Goal: Information Seeking & Learning: Learn about a topic

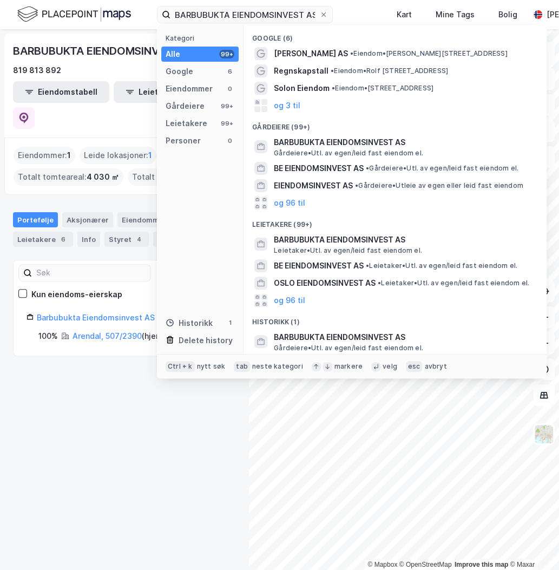
click at [267, 14] on input "BARBUBUKTA EIENDOMSINVEST AS" at bounding box center [245, 14] width 149 height 16
drag, startPoint x: 0, startPoint y: 0, endPoint x: 267, endPoint y: 12, distance: 267.2
click at [267, 14] on input "BARBUBUKTA EIENDOMSINVEST AS" at bounding box center [245, 14] width 149 height 16
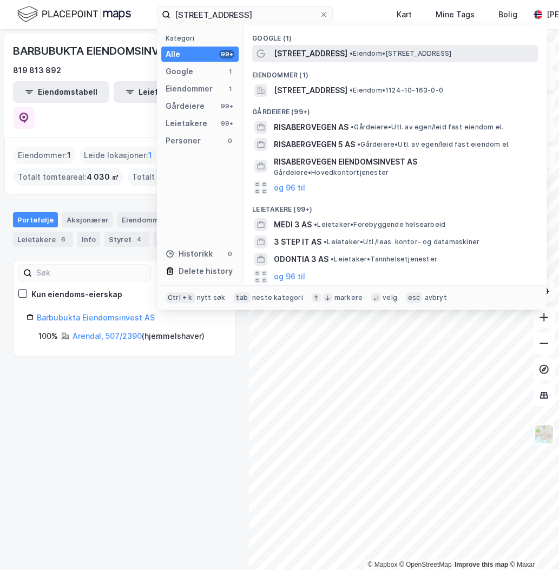
click at [305, 53] on span "[STREET_ADDRESS]" at bounding box center [311, 53] width 74 height 13
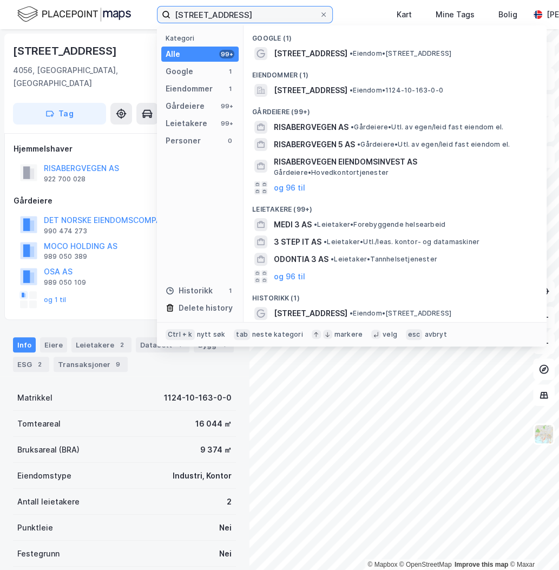
drag, startPoint x: 275, startPoint y: 13, endPoint x: 148, endPoint y: 11, distance: 127.3
click at [149, 12] on div "Risabergvegen 3 Kategori Alle 99+ Google 1 Eiendommer 1 Gårdeiere 99+ Leietaker…" at bounding box center [279, 14] width 559 height 29
paste input "VESTFOLD KOMBIBYGG AS"
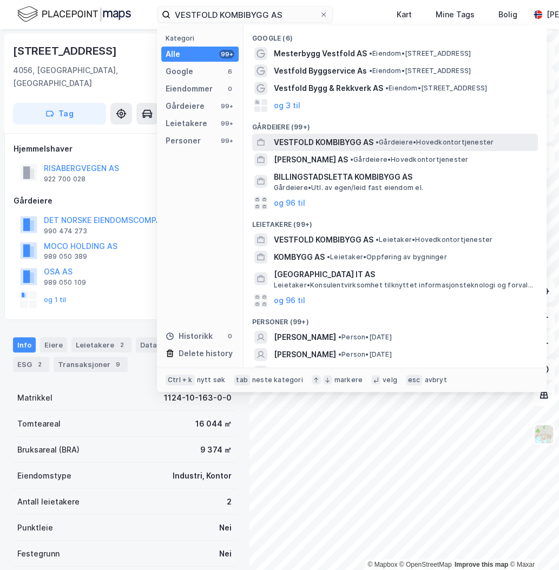
click at [361, 142] on span "VESTFOLD KOMBIBYGG AS" at bounding box center [324, 142] width 100 height 13
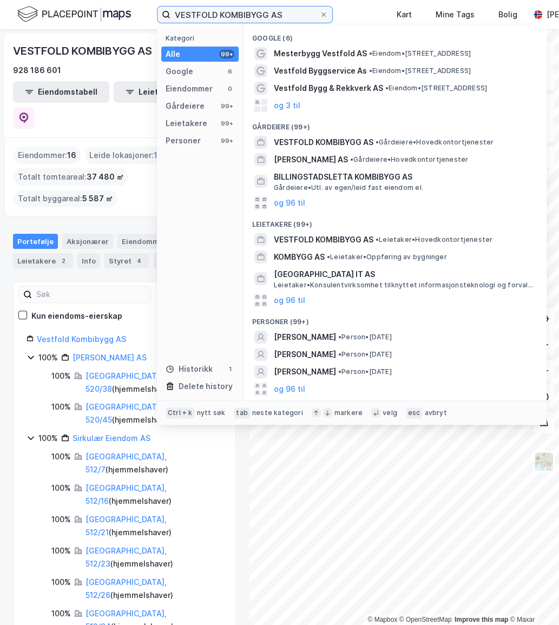
drag, startPoint x: 298, startPoint y: 15, endPoint x: 86, endPoint y: -18, distance: 214.8
click at [86, 0] on html "VESTFOLD KOMBIBYGG AS Kategori Alle 99+ Google 6 Eiendommer 0 Gårdeiere 99+ Lei…" at bounding box center [279, 312] width 559 height 625
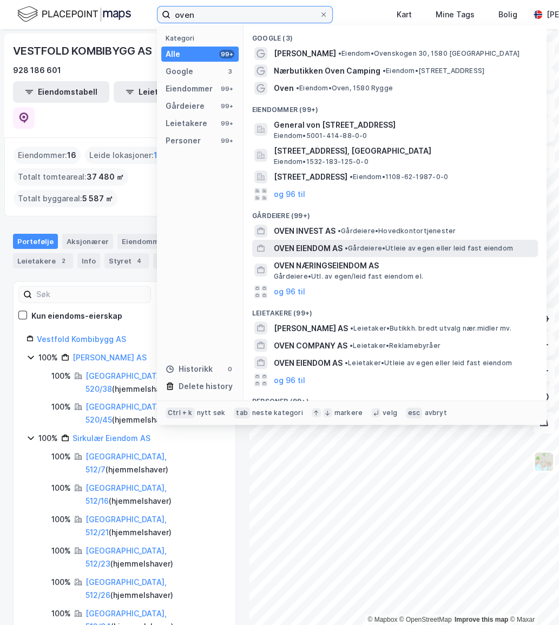
type input "oven"
click at [302, 243] on span "OVEN EIENDOM AS" at bounding box center [308, 248] width 69 height 13
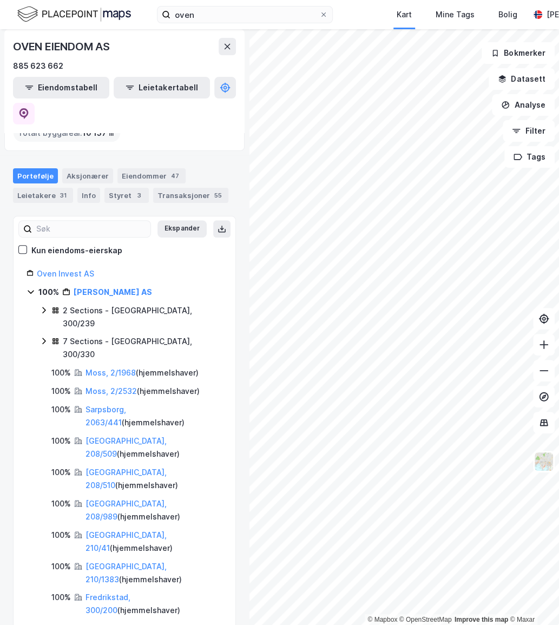
scroll to position [98, 0]
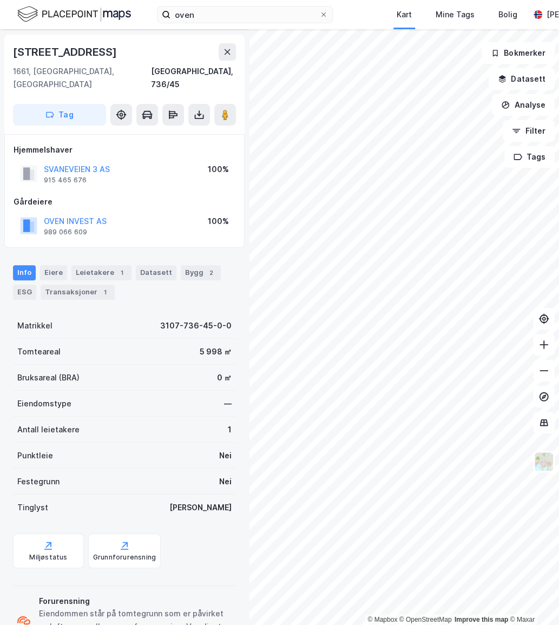
scroll to position [68, 0]
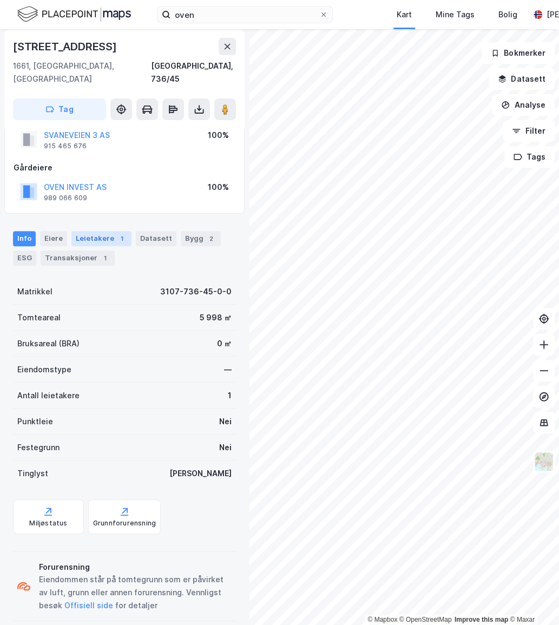
click at [108, 231] on div "Leietakere 1" at bounding box center [101, 238] width 60 height 15
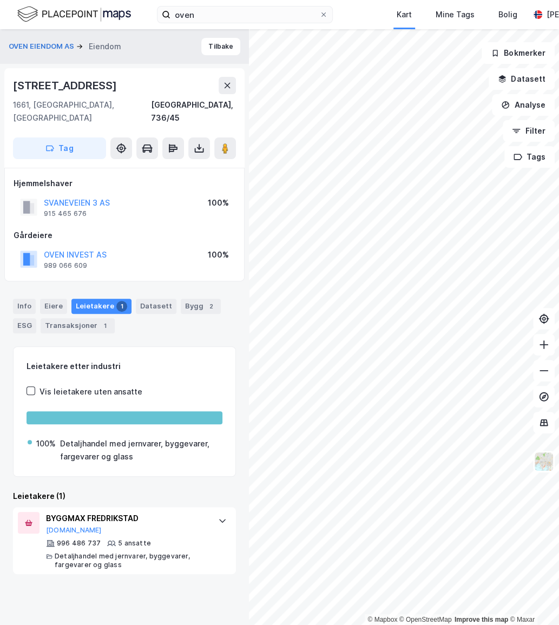
click at [383, 345] on div "© Mapbox © OpenStreetMap Improve this map © Maxar OVEN EIENDOM AS Eiendom Tilba…" at bounding box center [279, 327] width 559 height 596
click at [227, 143] on image at bounding box center [225, 148] width 6 height 11
click at [525, 158] on div "© Mapbox © OpenStreetMap Improve this map © Maxar OVEN EIENDOM AS Eiendom Tilba…" at bounding box center [279, 327] width 559 height 596
click at [559, 161] on html "oven Kart Mine Tags Bolig [PERSON_NAME] © Mapbox © OpenStreetMap Improve this m…" at bounding box center [279, 312] width 559 height 625
click at [559, 196] on html "oven Kart Mine Tags Bolig [PERSON_NAME] © Mapbox © OpenStreetMap Improve this m…" at bounding box center [279, 312] width 559 height 625
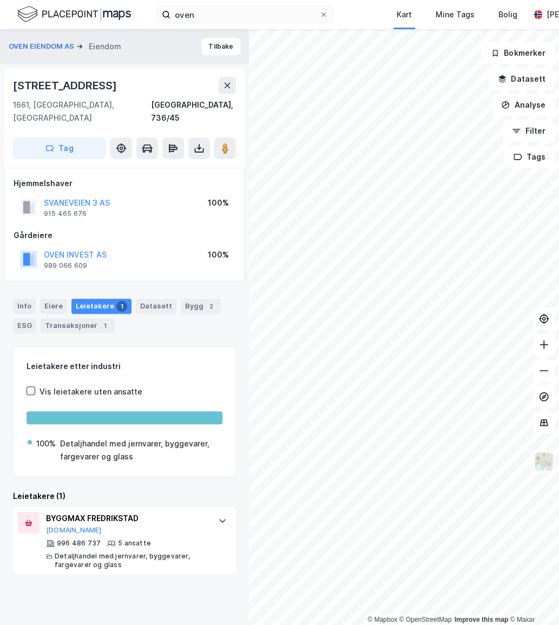
click at [559, 139] on html "oven Kart Mine Tags Bolig [PERSON_NAME] © Mapbox © OpenStreetMap Improve this m…" at bounding box center [279, 312] width 559 height 625
click at [559, 205] on html "oven Kart Mine Tags Bolig [PERSON_NAME] © Mapbox © OpenStreetMap Improve this m…" at bounding box center [279, 312] width 559 height 625
click at [543, 395] on icon at bounding box center [544, 396] width 11 height 11
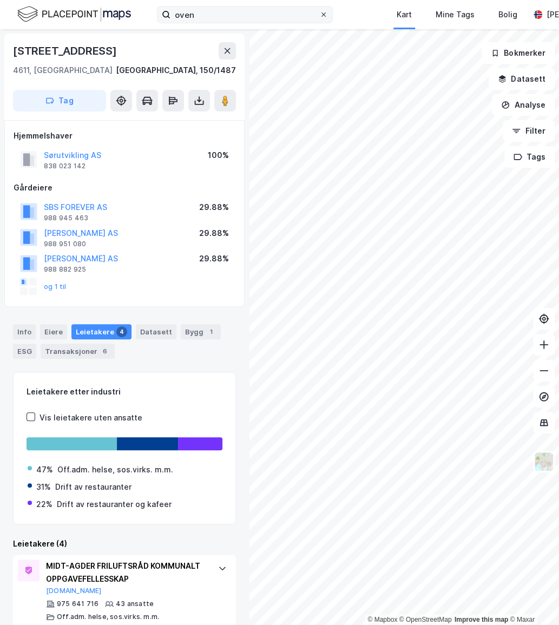
click at [325, 18] on div at bounding box center [324, 14] width 6 height 9
click at [319, 18] on input "oven" at bounding box center [245, 14] width 149 height 16
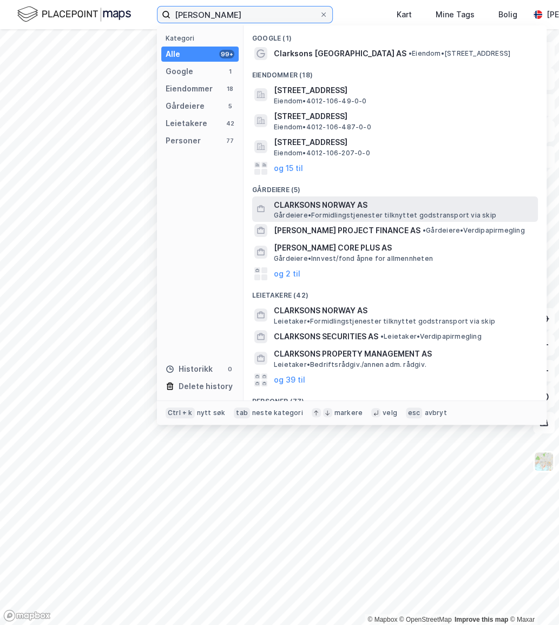
scroll to position [17, 0]
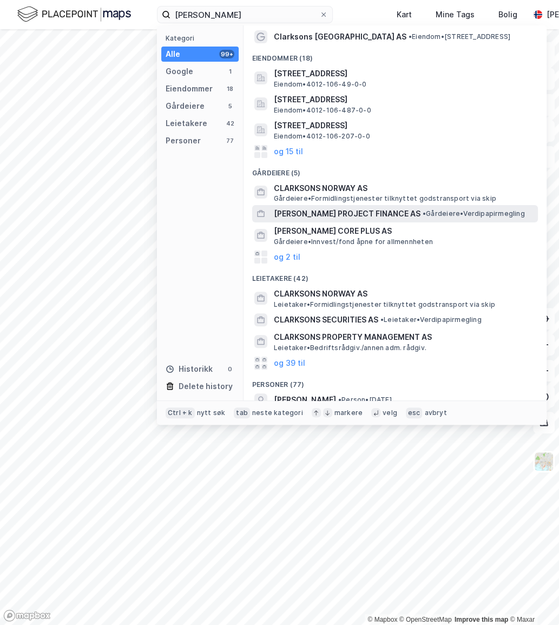
click at [369, 211] on span "[PERSON_NAME] PROJECT FINANCE AS" at bounding box center [347, 213] width 147 height 13
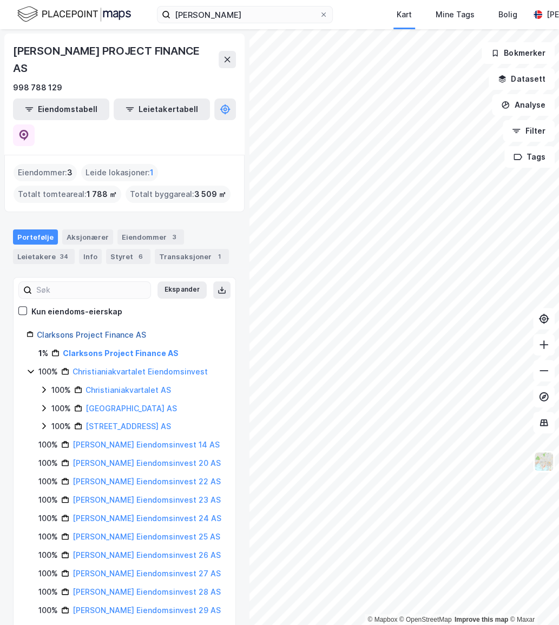
click at [106, 330] on link "Clarksons Project Finance AS" at bounding box center [91, 334] width 109 height 9
click at [108, 330] on link "Clarksons Project Finance AS" at bounding box center [91, 334] width 109 height 9
click at [125, 249] on div "Styret 6" at bounding box center [128, 256] width 44 height 15
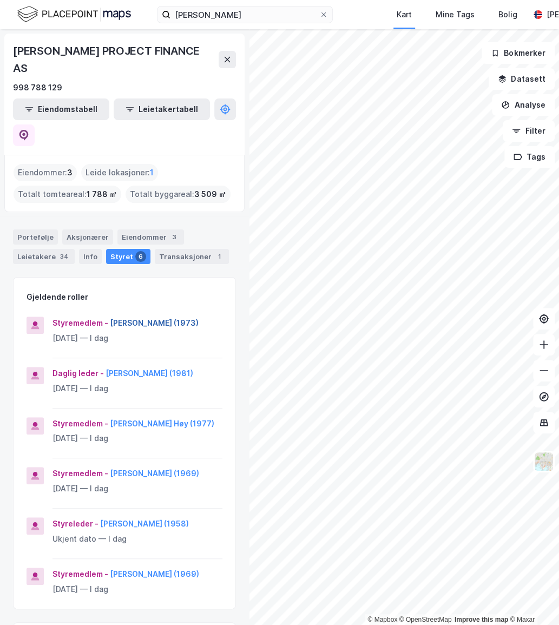
click at [0, 0] on button "[PERSON_NAME] (1973)" at bounding box center [0, 0] width 0 height 0
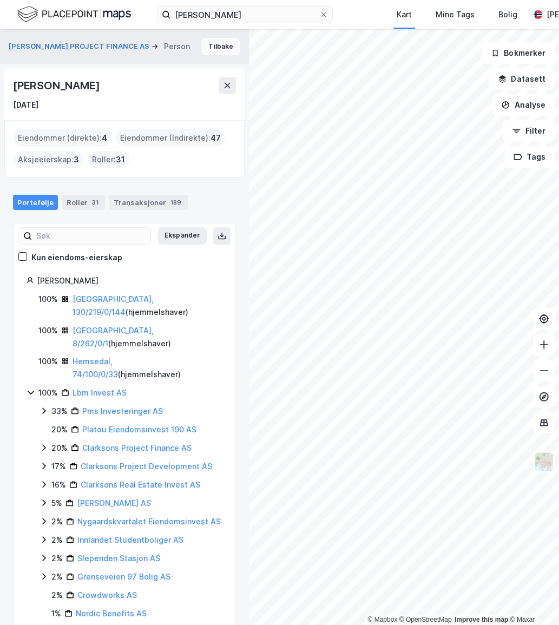
click at [226, 51] on button "Tilbake" at bounding box center [220, 46] width 39 height 17
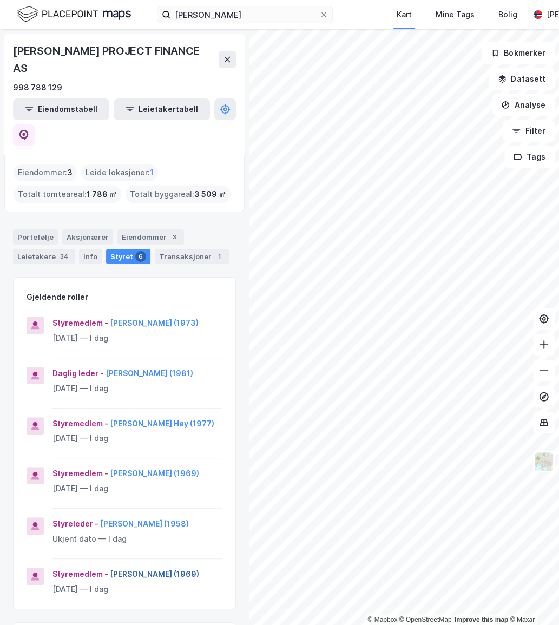
click at [0, 0] on button "[PERSON_NAME] (1969)" at bounding box center [0, 0] width 0 height 0
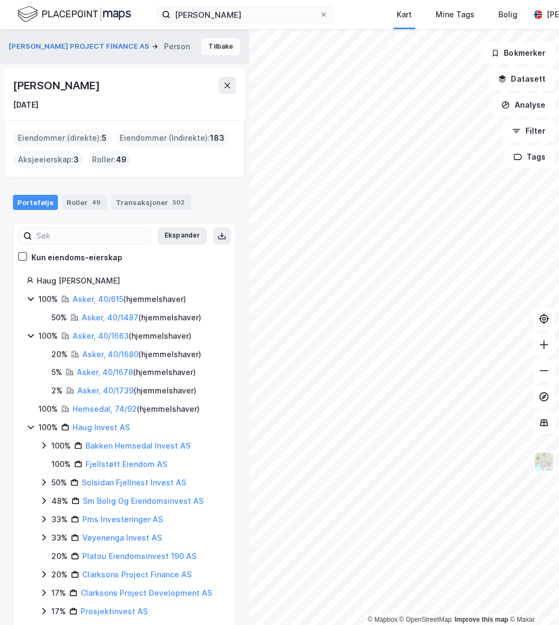
click at [221, 49] on button "Tilbake" at bounding box center [220, 46] width 39 height 17
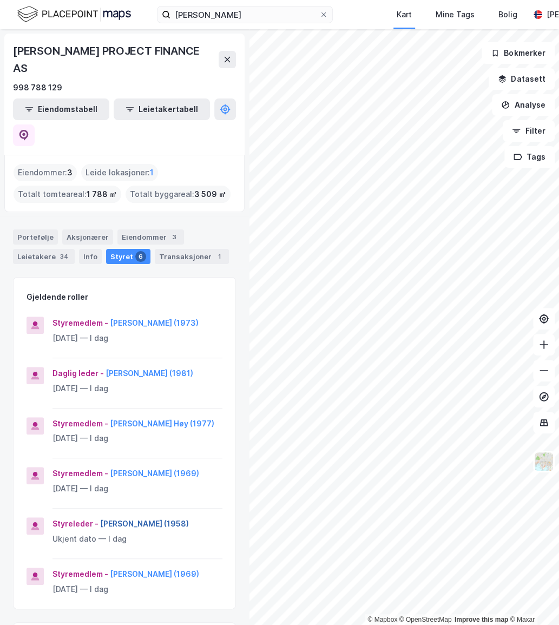
click at [0, 0] on button "[PERSON_NAME] (1958)" at bounding box center [0, 0] width 0 height 0
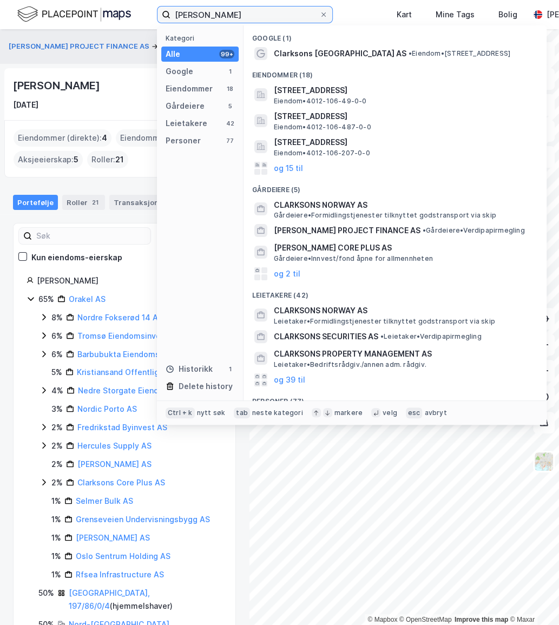
drag, startPoint x: 255, startPoint y: 9, endPoint x: 110, endPoint y: 19, distance: 144.9
click at [110, 19] on div "clarksons Kategori Alle 99+ Google 1 Eiendommer 18 Gårdeiere 5 Leietakere 42 Pe…" at bounding box center [279, 14] width 559 height 29
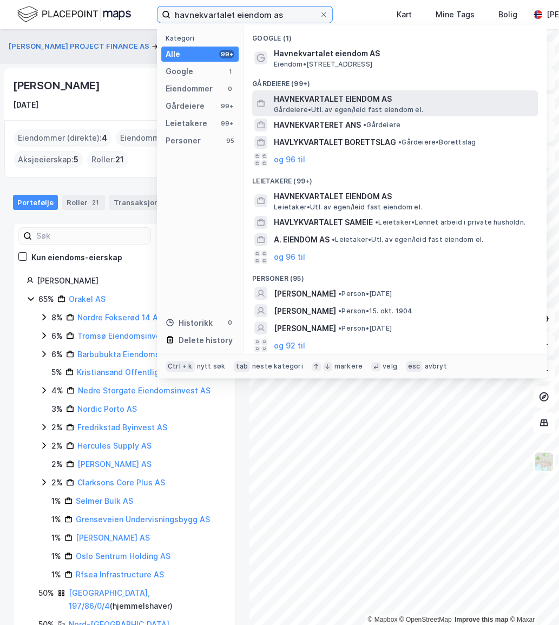
type input "havnekvartalet eiendom as"
click at [326, 100] on span "HAVNEKVARTALET EIENDOM AS" at bounding box center [404, 99] width 260 height 13
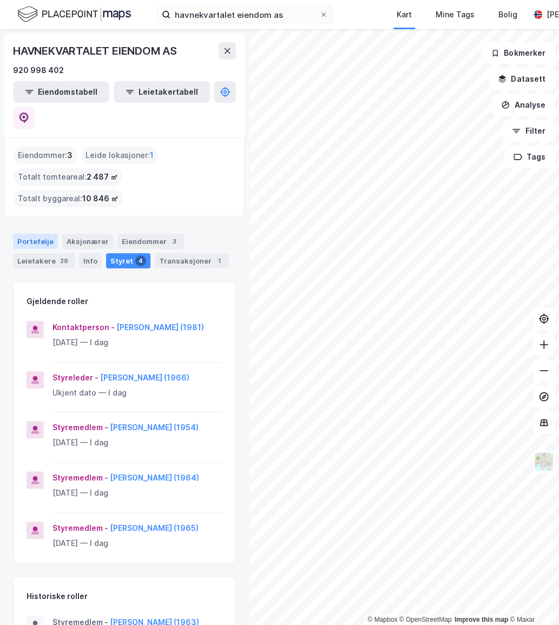
click at [39, 234] on div "Portefølje" at bounding box center [35, 241] width 45 height 15
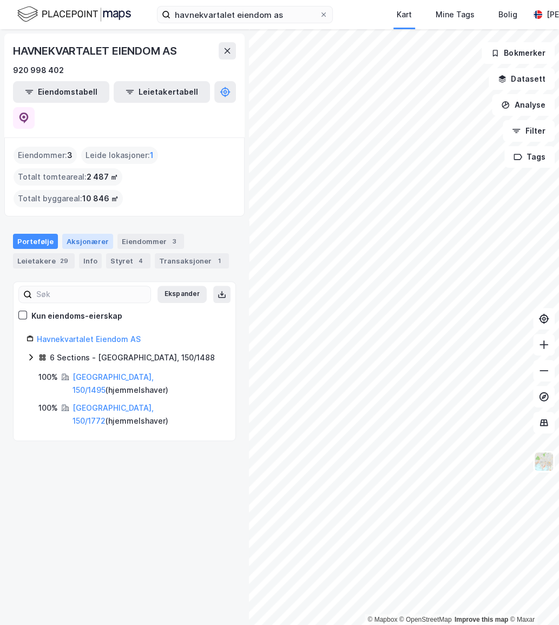
click at [77, 234] on div "Aksjonærer" at bounding box center [87, 241] width 51 height 15
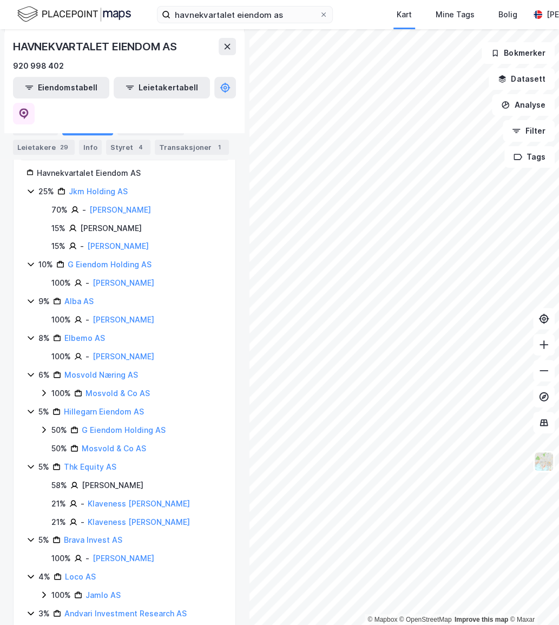
scroll to position [492, 0]
